Goal: Navigation & Orientation: Find specific page/section

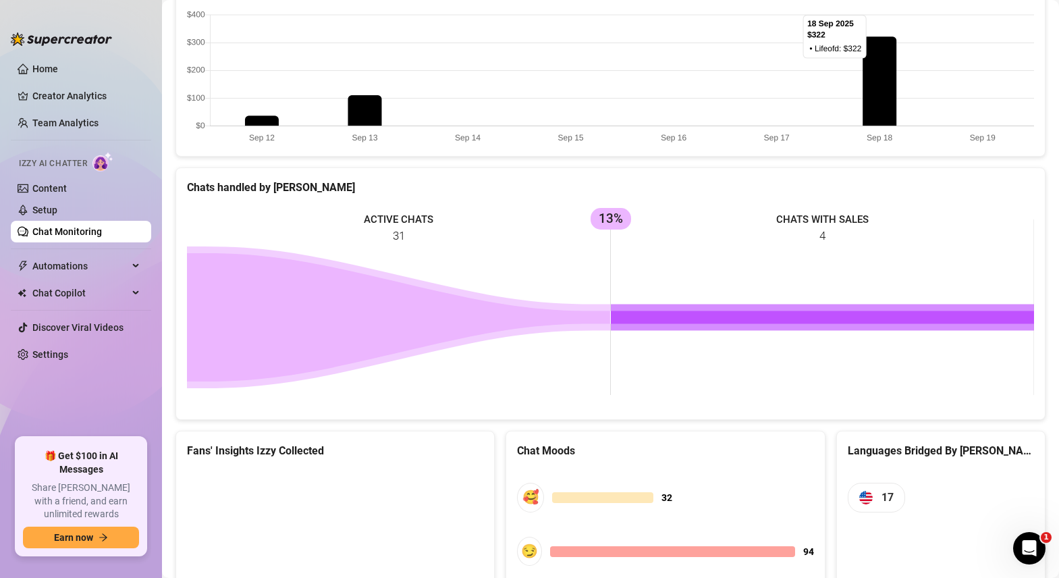
scroll to position [420, 0]
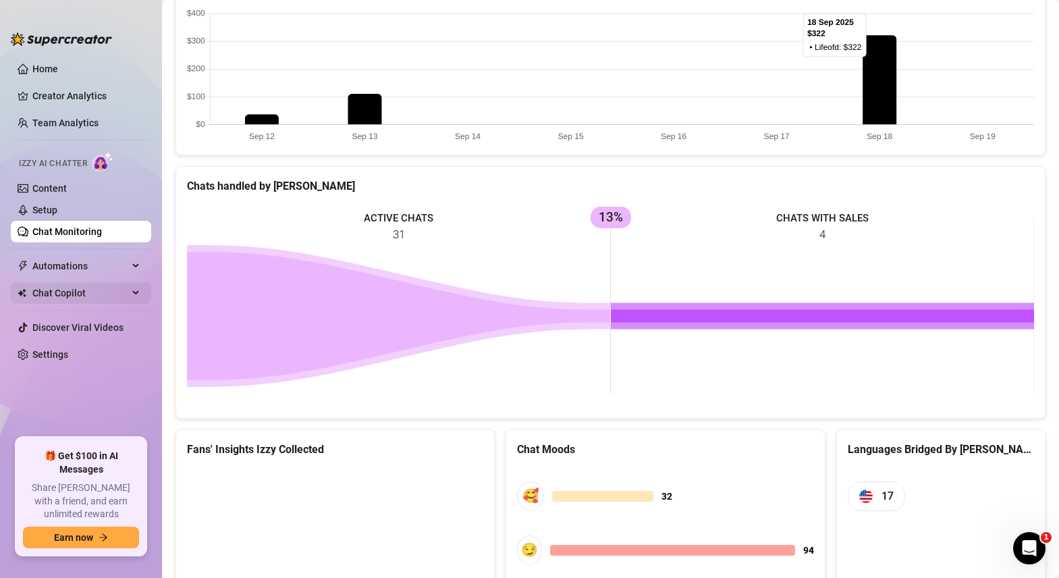
click at [59, 290] on span "Chat Copilot" at bounding box center [80, 293] width 96 height 22
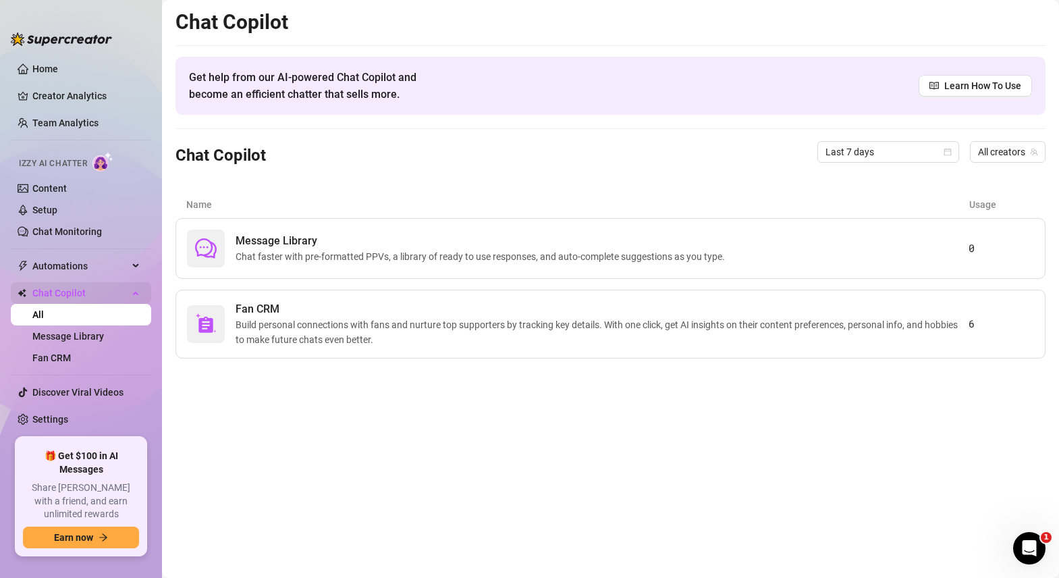
click at [60, 292] on span "Chat Copilot" at bounding box center [80, 293] width 96 height 22
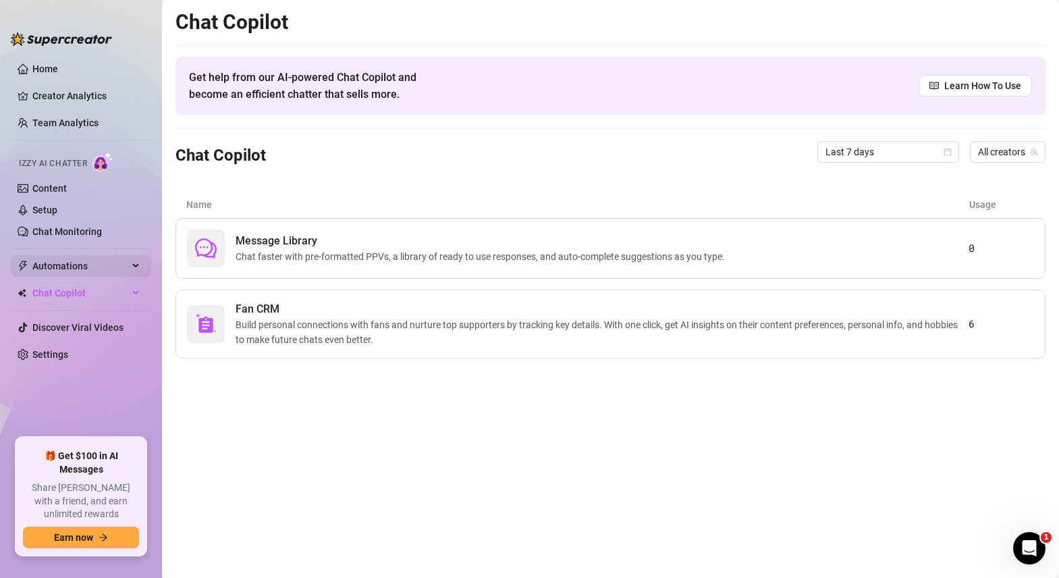
click at [65, 261] on span "Automations" at bounding box center [80, 266] width 96 height 22
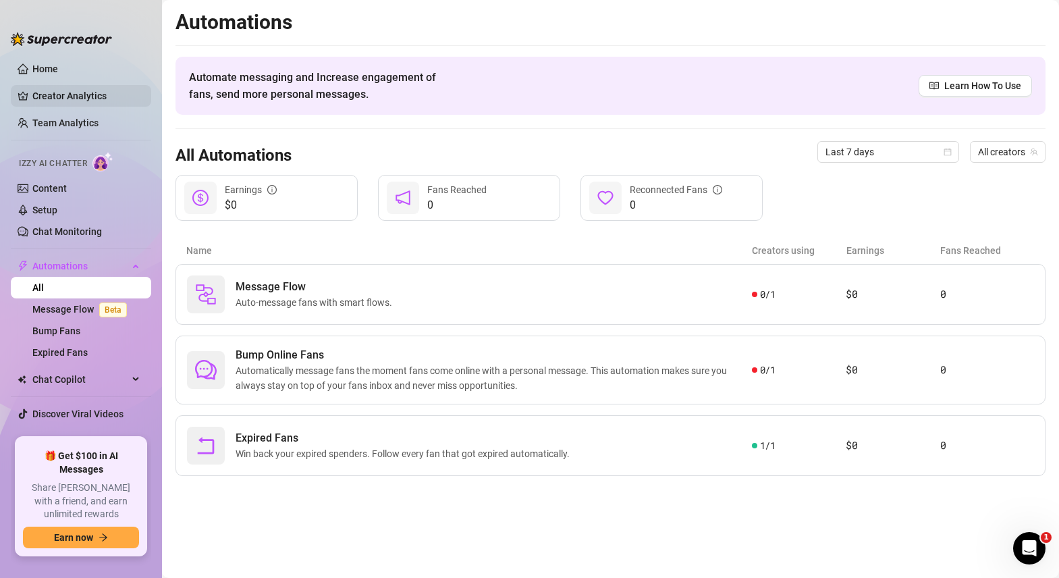
click at [61, 98] on link "Creator Analytics" at bounding box center [86, 96] width 108 height 22
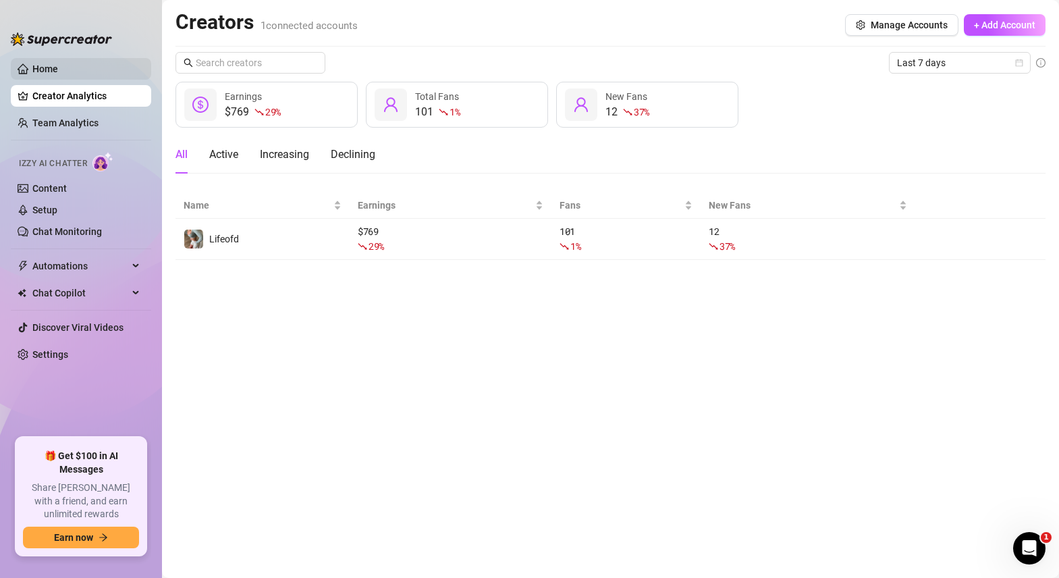
click at [37, 74] on link "Home" at bounding box center [45, 68] width 26 height 11
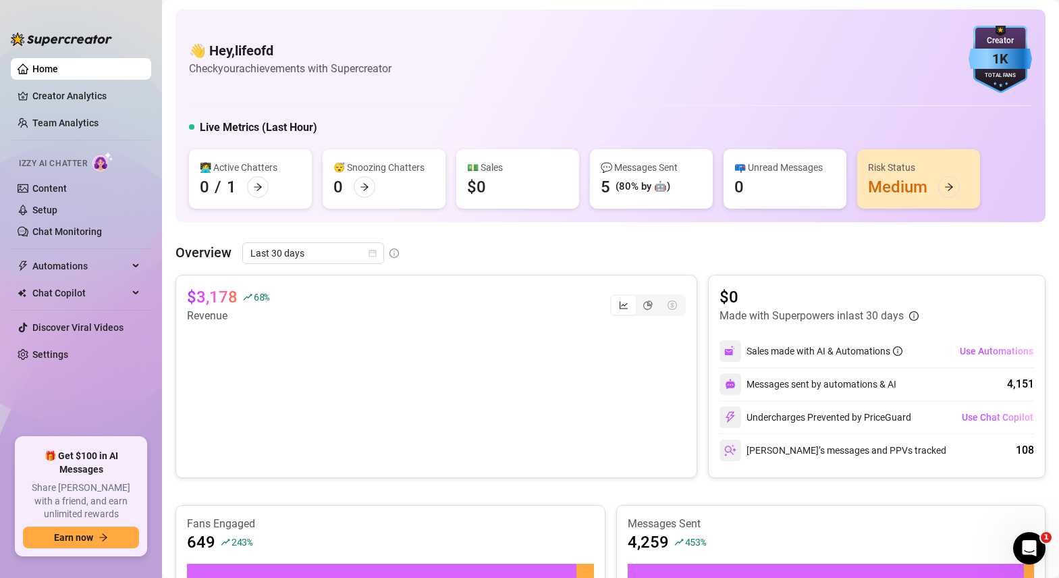
click at [912, 184] on div "Risk Status Medium" at bounding box center [918, 178] width 123 height 59
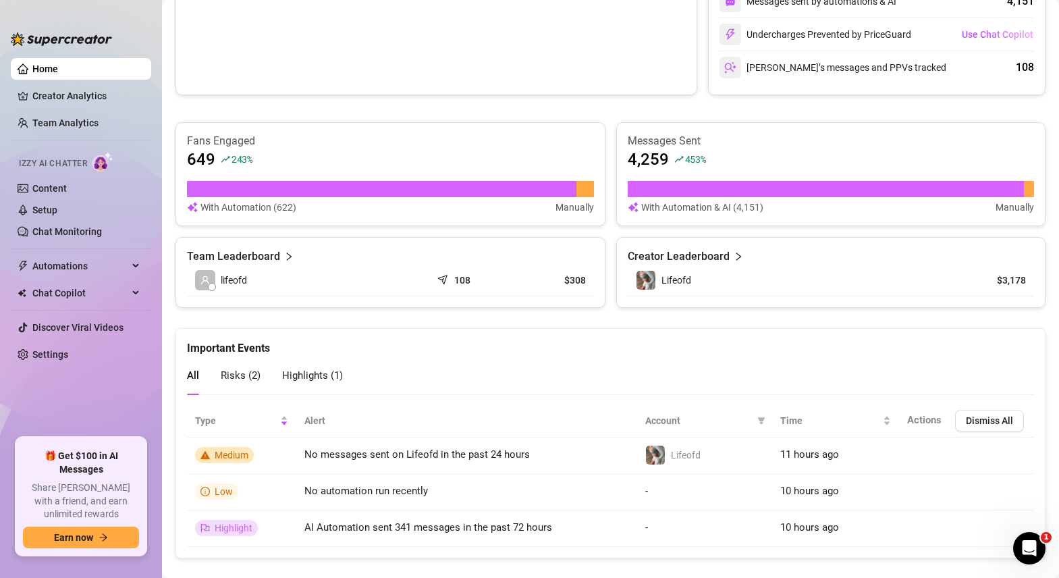
scroll to position [403, 0]
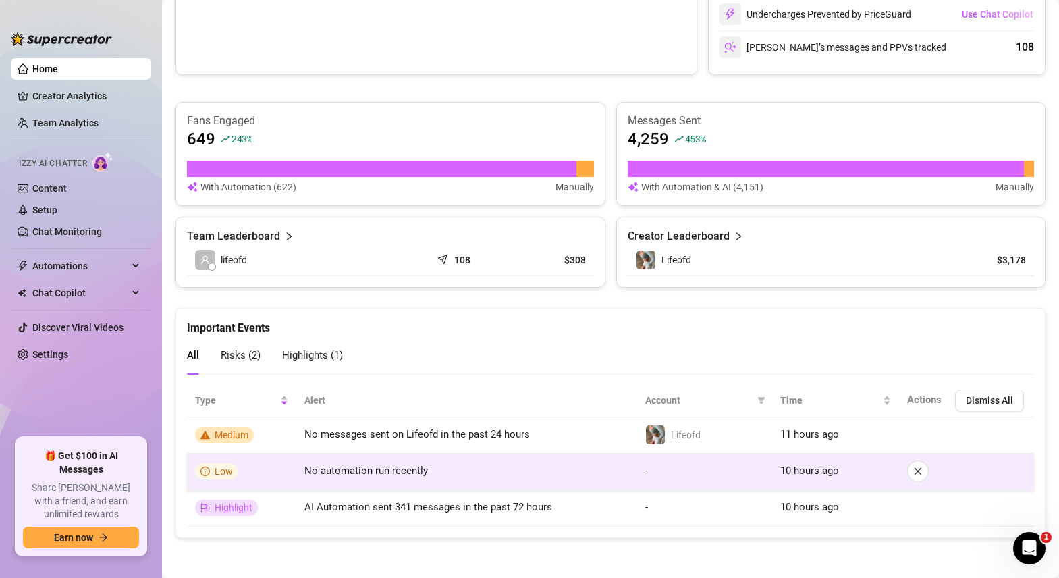
click at [397, 472] on span "No automation run recently" at bounding box center [366, 470] width 124 height 12
click at [350, 470] on span "No automation run recently" at bounding box center [366, 470] width 124 height 12
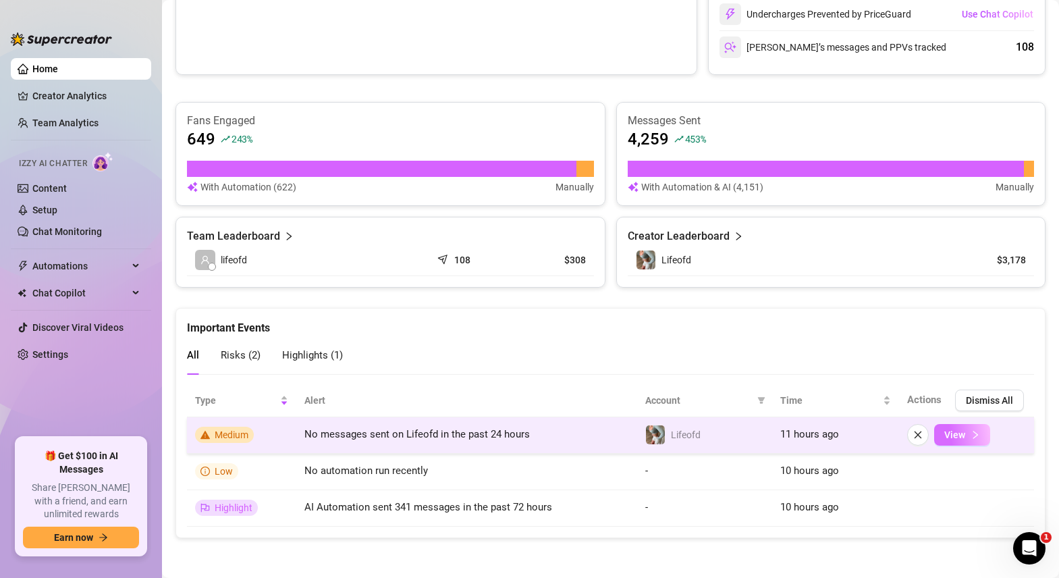
click at [962, 436] on span "View" at bounding box center [954, 434] width 21 height 11
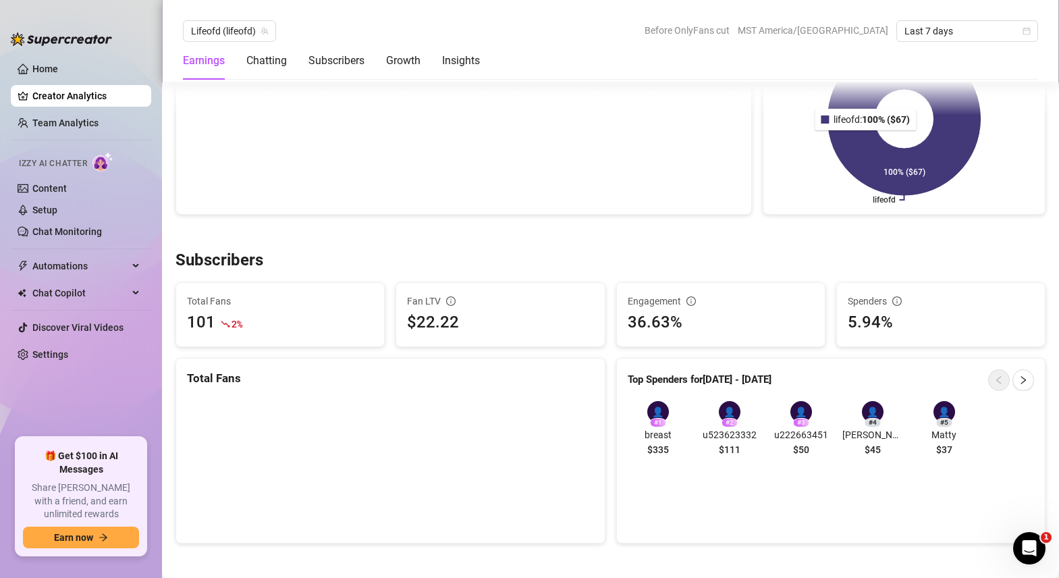
scroll to position [791, 0]
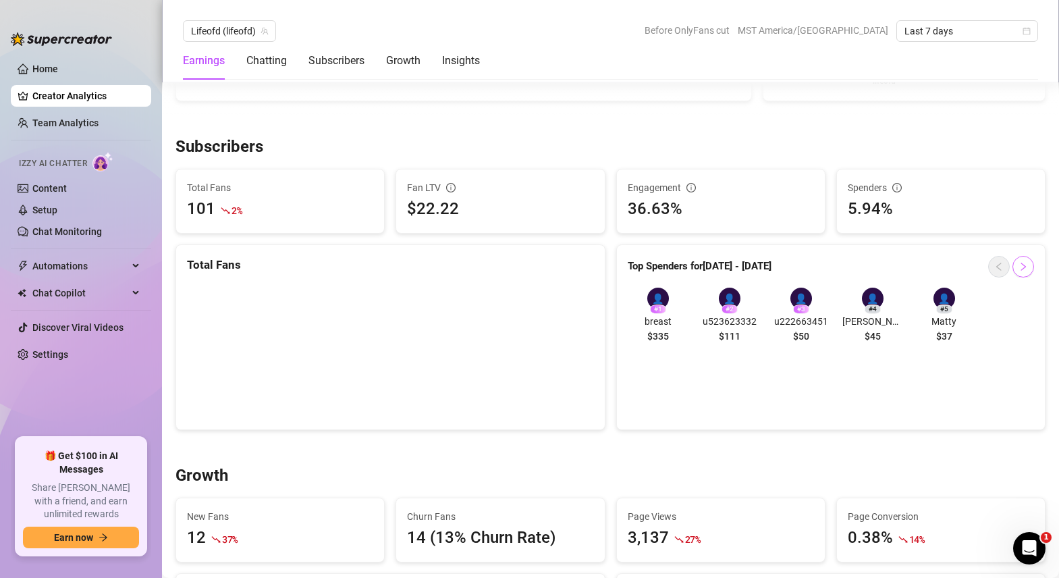
click at [1026, 267] on icon "right" at bounding box center [1022, 266] width 9 height 9
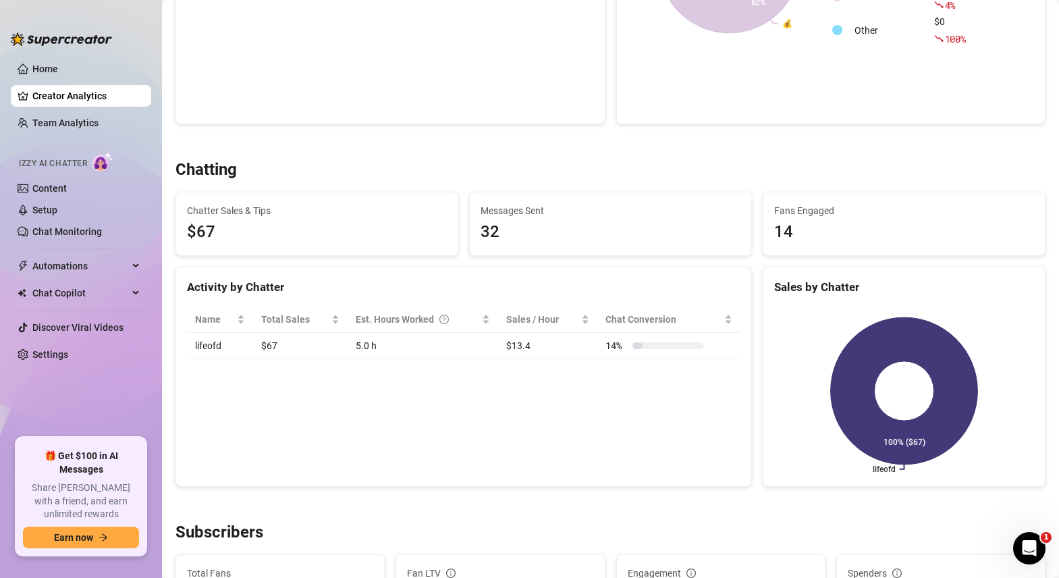
scroll to position [0, 0]
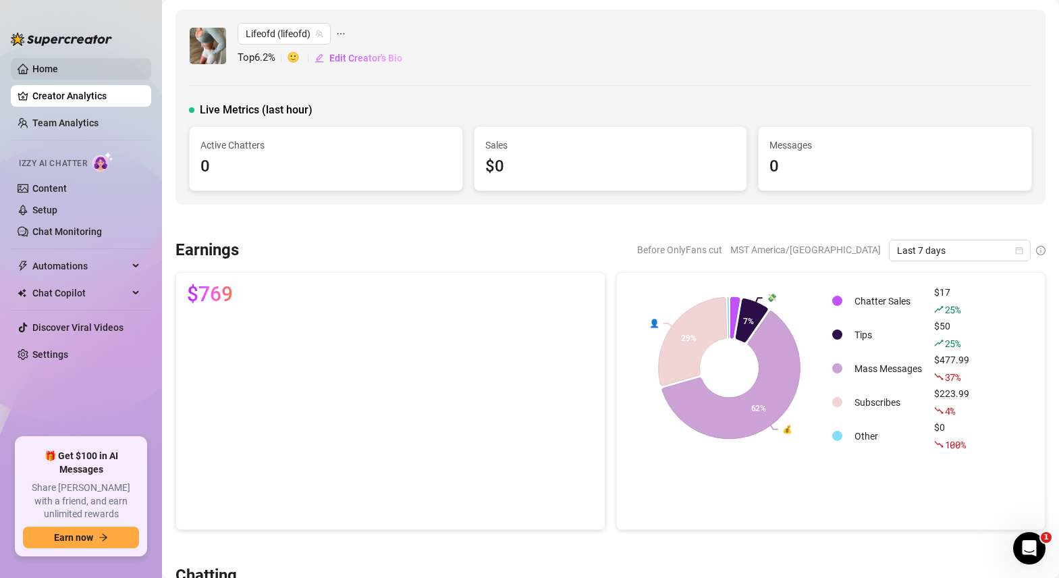
click at [38, 72] on link "Home" at bounding box center [45, 68] width 26 height 11
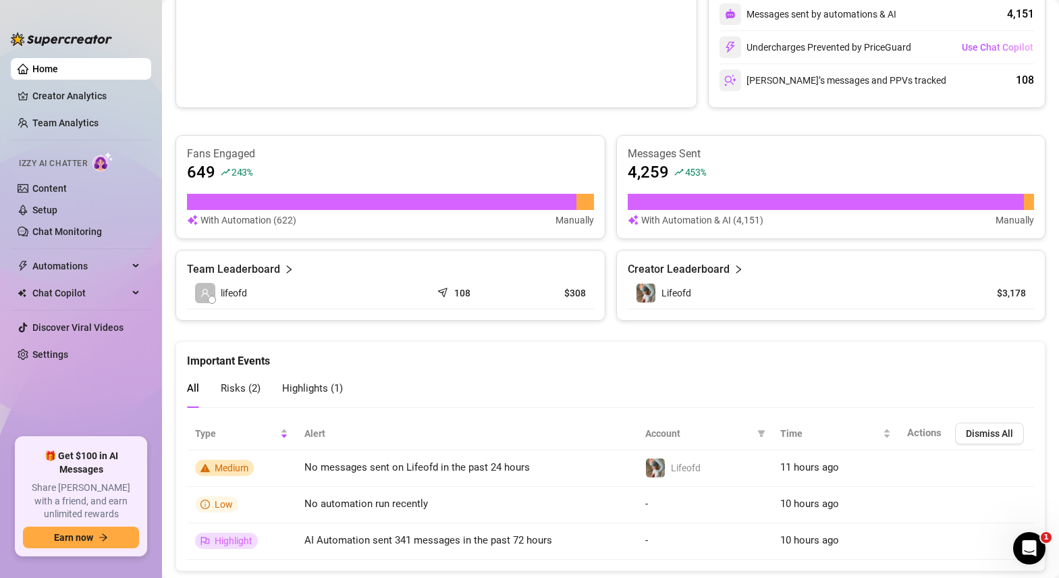
scroll to position [403, 0]
